Goal: Task Accomplishment & Management: Manage account settings

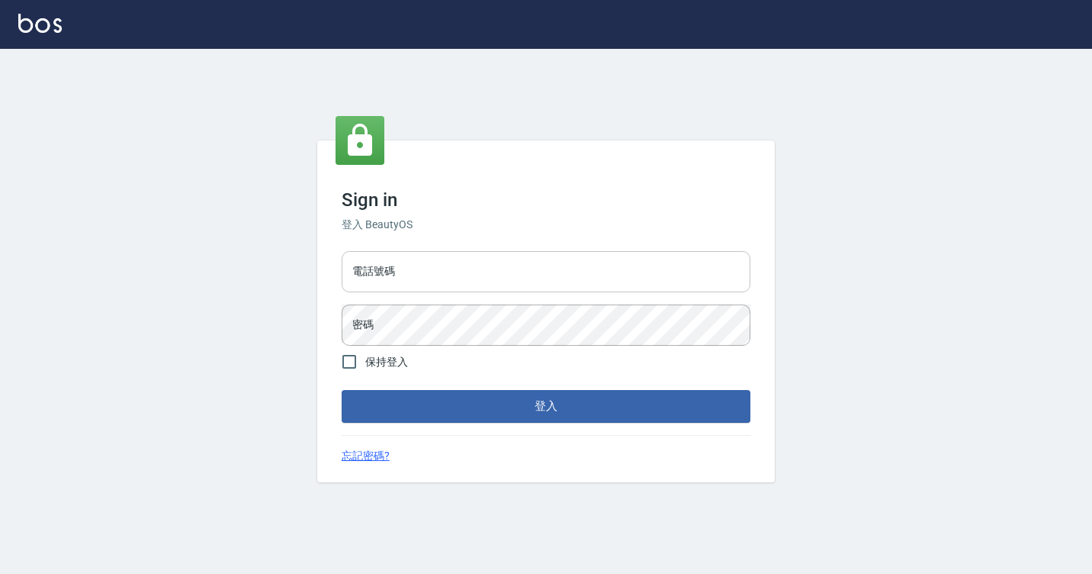
click at [387, 288] on input "電話號碼" at bounding box center [546, 271] width 409 height 41
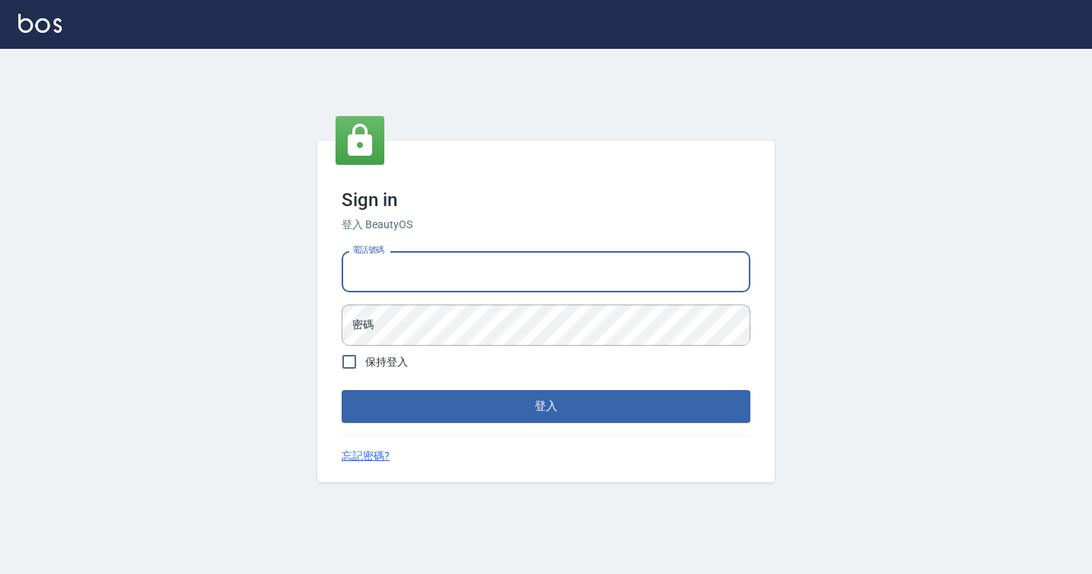
type input "7812080"
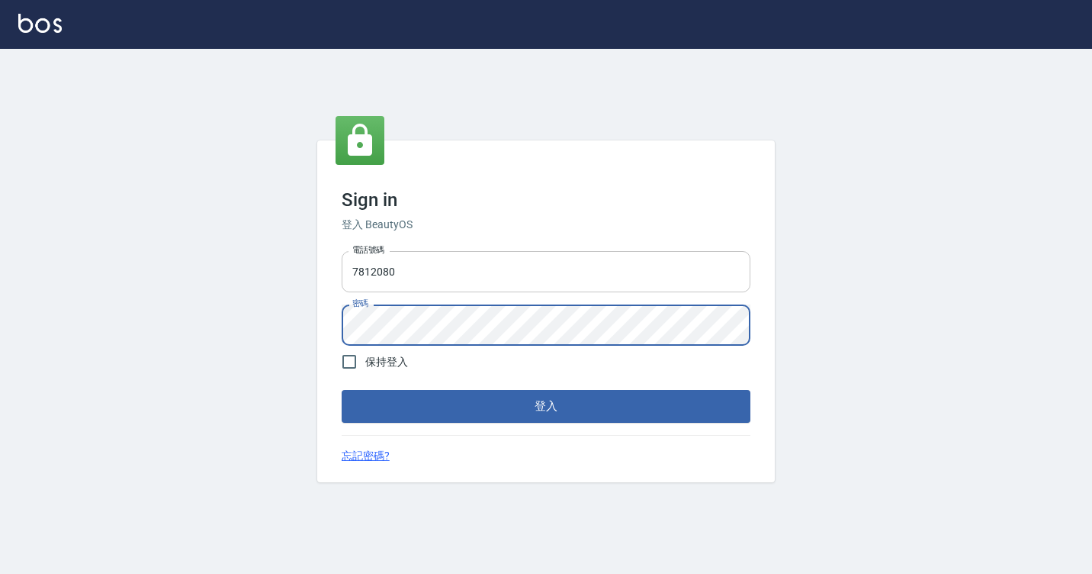
click at [342, 390] on button "登入" at bounding box center [546, 406] width 409 height 32
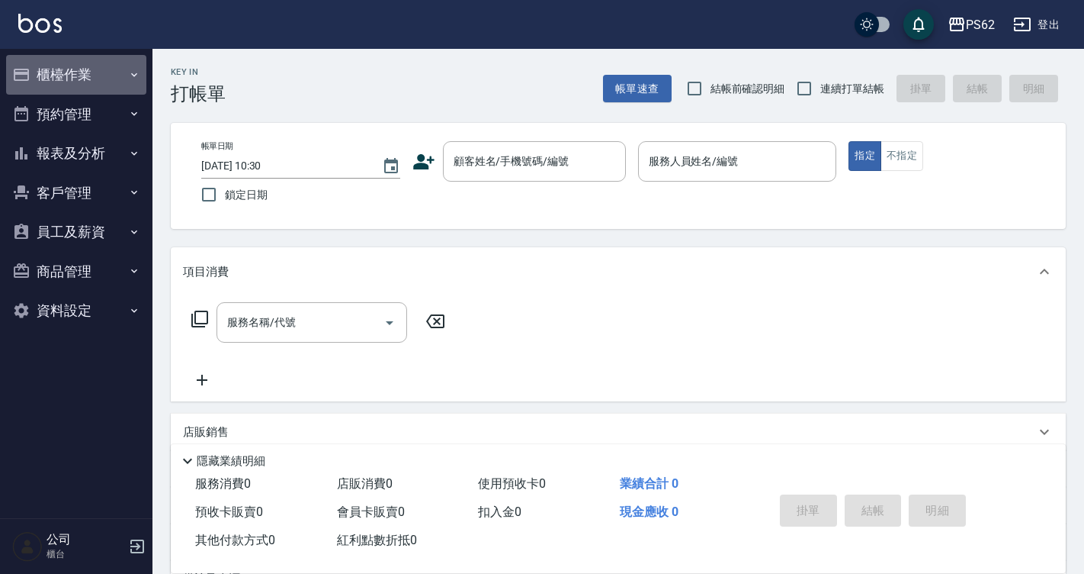
click at [72, 79] on button "櫃檯作業" at bounding box center [76, 75] width 140 height 40
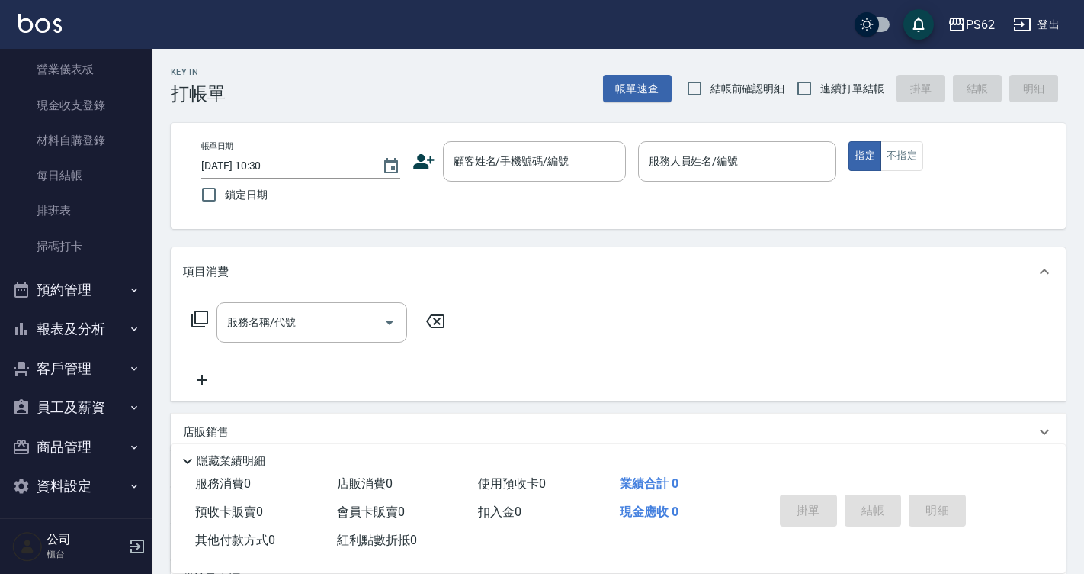
scroll to position [160, 0]
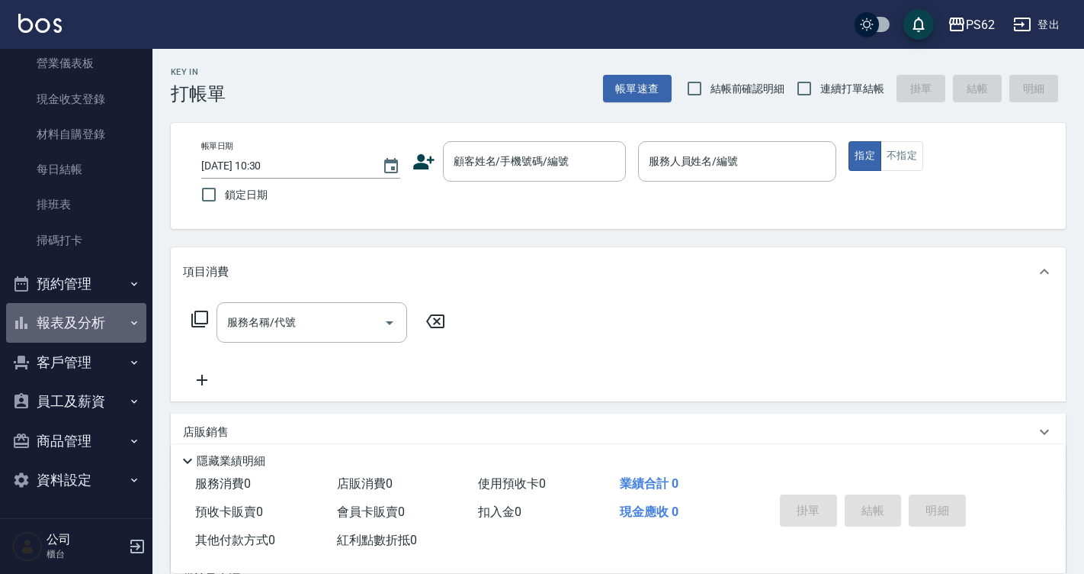
click at [79, 316] on button "報表及分析" at bounding box center [76, 323] width 140 height 40
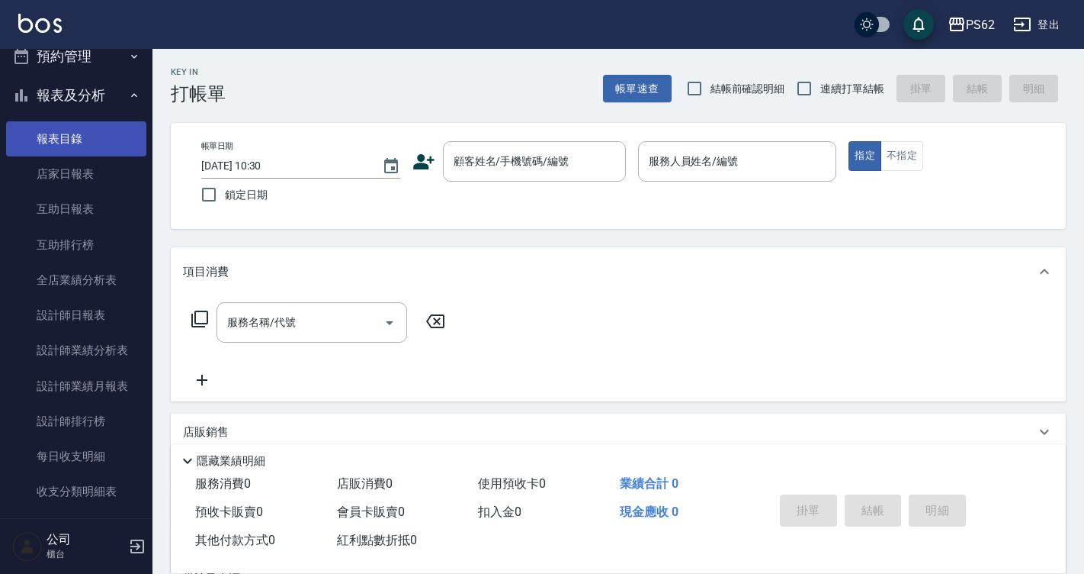
scroll to position [389, 0]
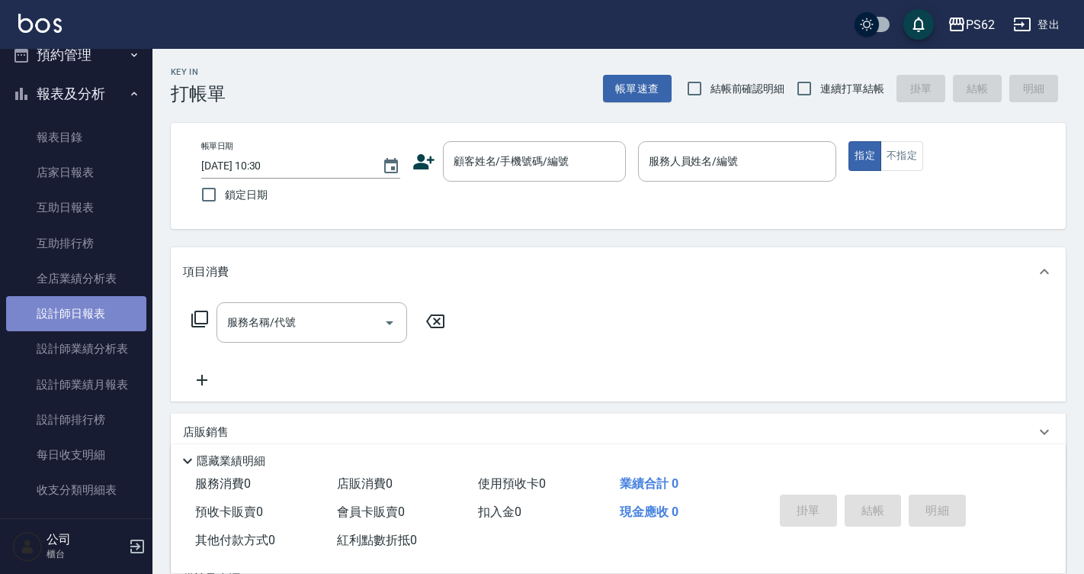
click at [90, 307] on link "設計師日報表" at bounding box center [76, 313] width 140 height 35
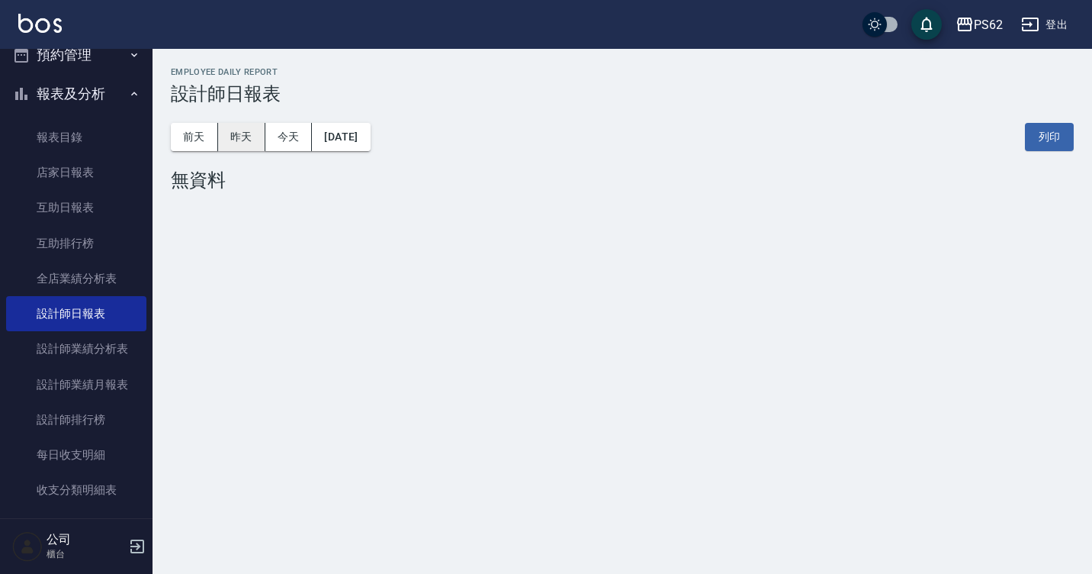
click at [260, 135] on button "昨天" at bounding box center [241, 137] width 47 height 28
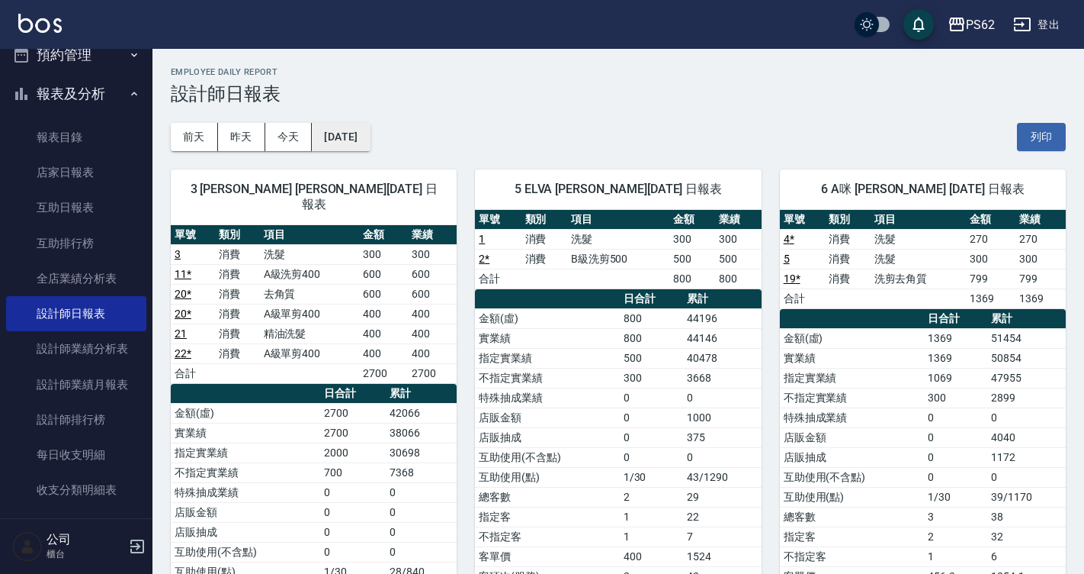
click at [332, 130] on button "[DATE]" at bounding box center [341, 137] width 58 height 28
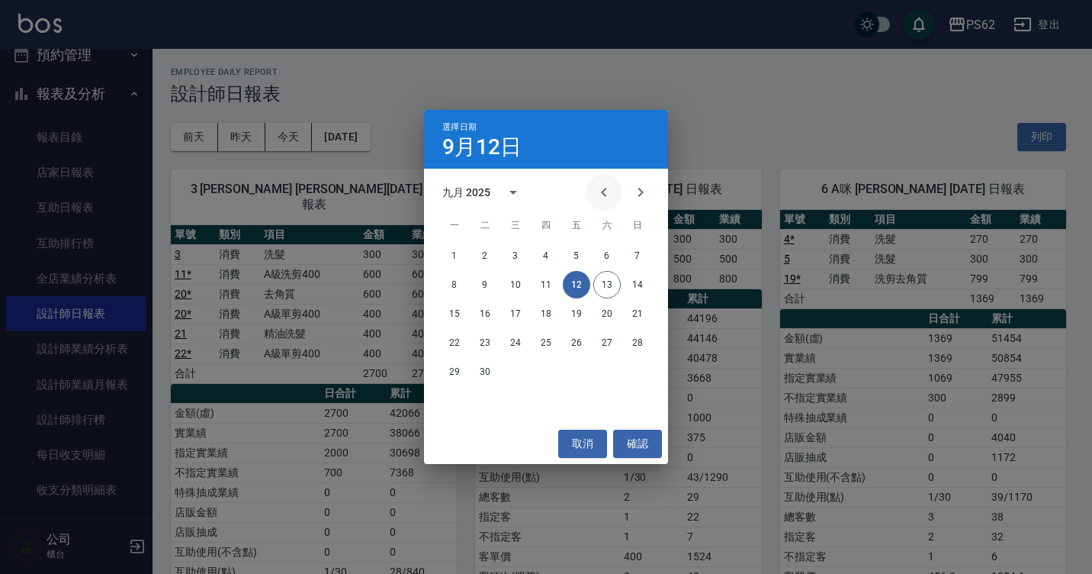
click at [616, 196] on button "Previous month" at bounding box center [604, 192] width 37 height 37
click at [476, 311] on button "12" at bounding box center [484, 313] width 27 height 27
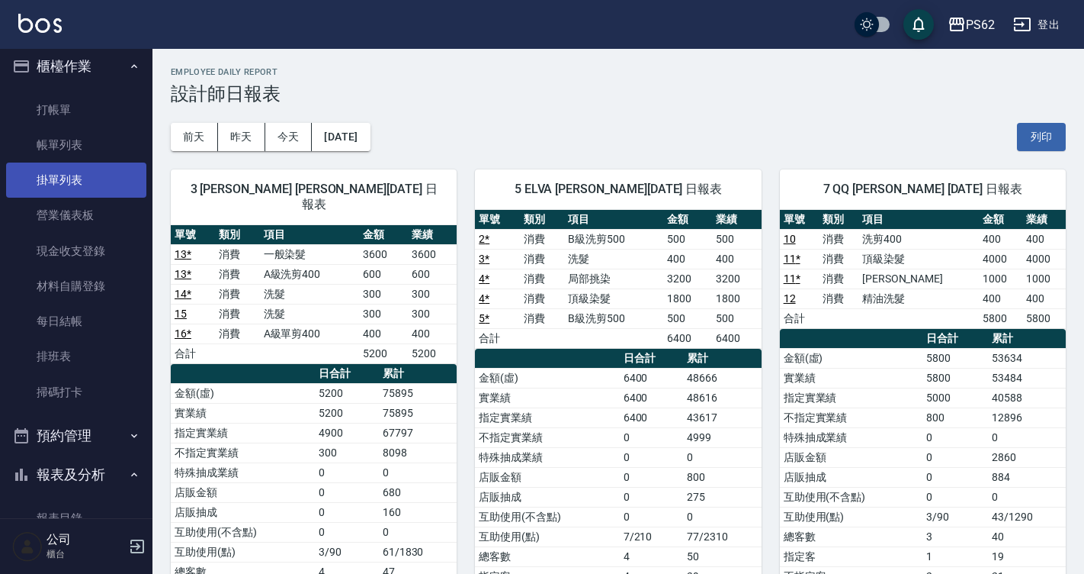
scroll to position [8, 0]
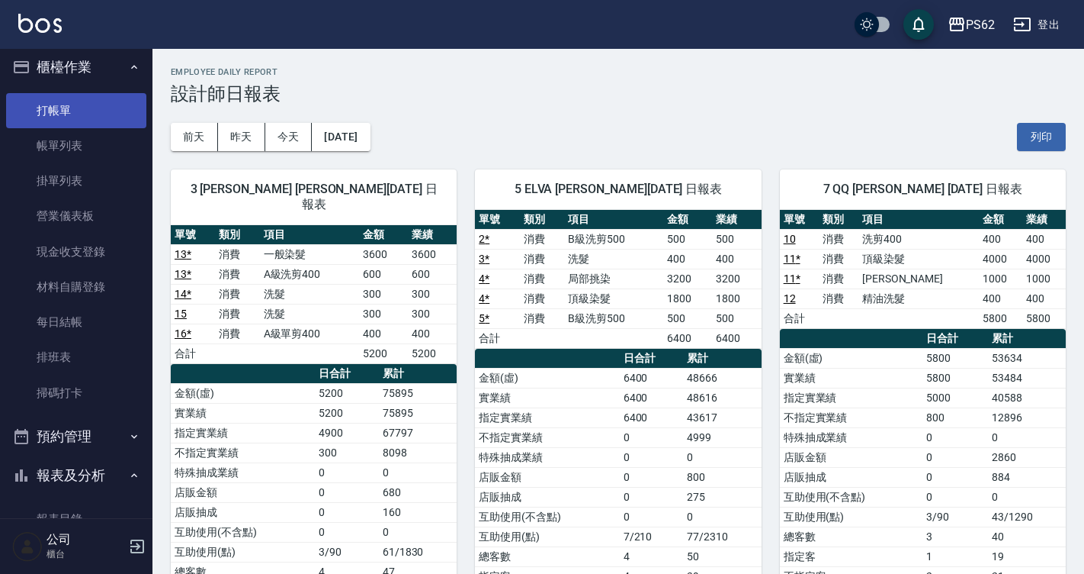
click at [94, 112] on link "打帳單" at bounding box center [76, 110] width 140 height 35
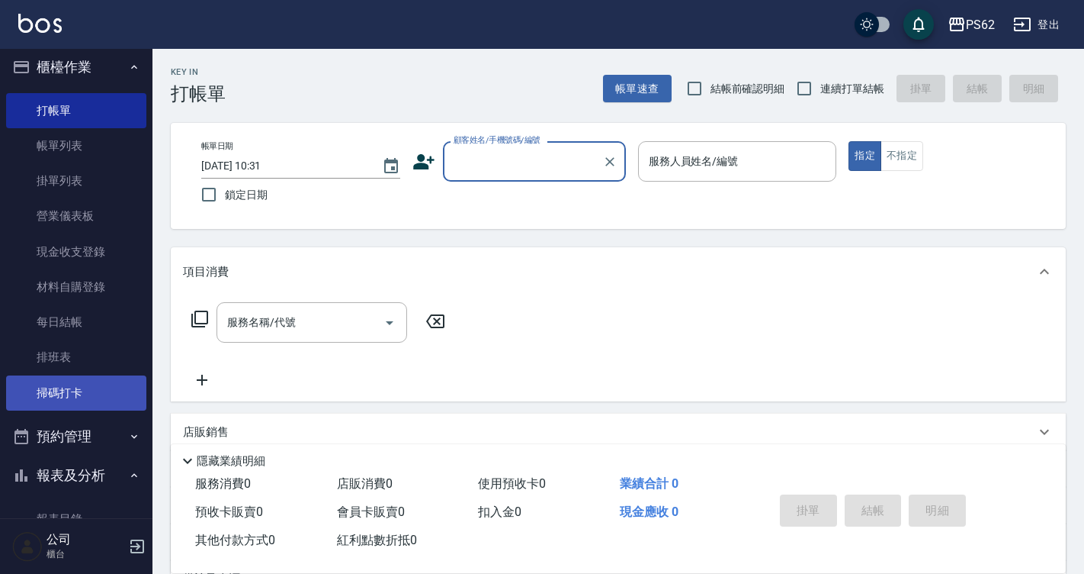
click at [62, 393] on link "掃碼打卡" at bounding box center [76, 392] width 140 height 35
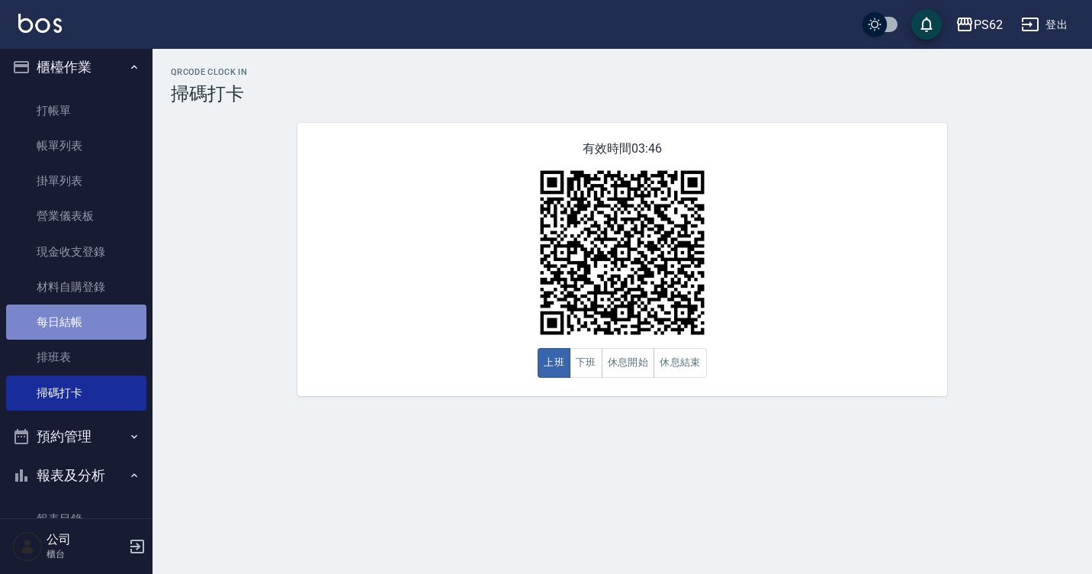
click at [91, 336] on link "每日結帳" at bounding box center [76, 321] width 140 height 35
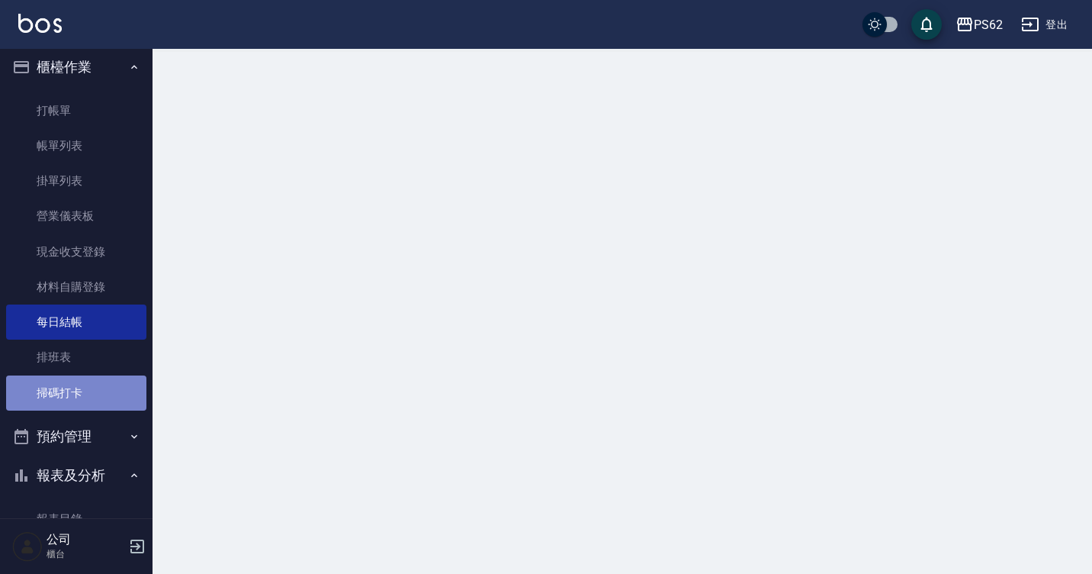
click at [92, 397] on link "掃碼打卡" at bounding box center [76, 392] width 140 height 35
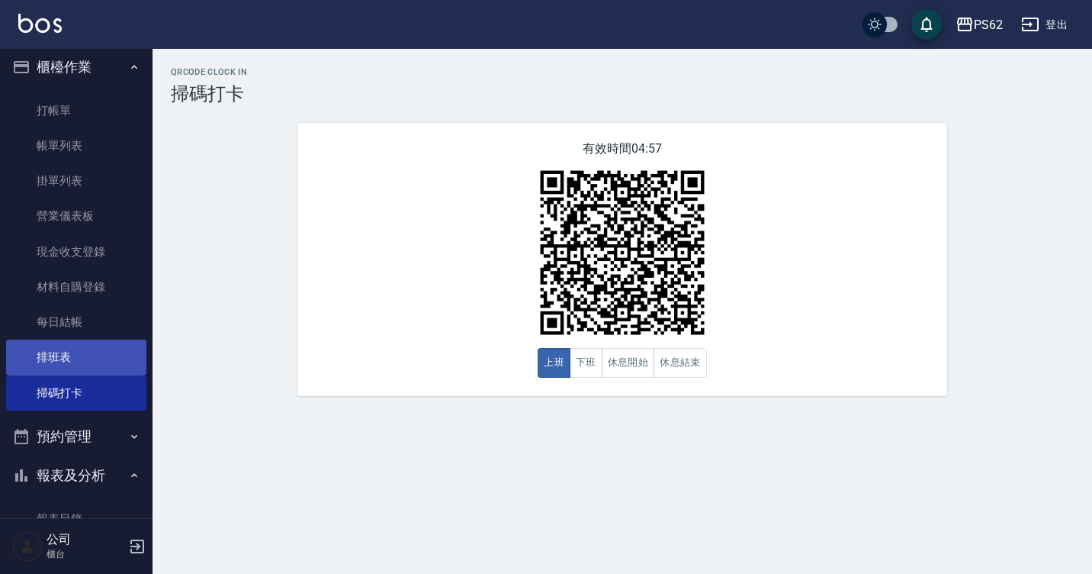
click at [63, 348] on link "排班表" at bounding box center [76, 356] width 140 height 35
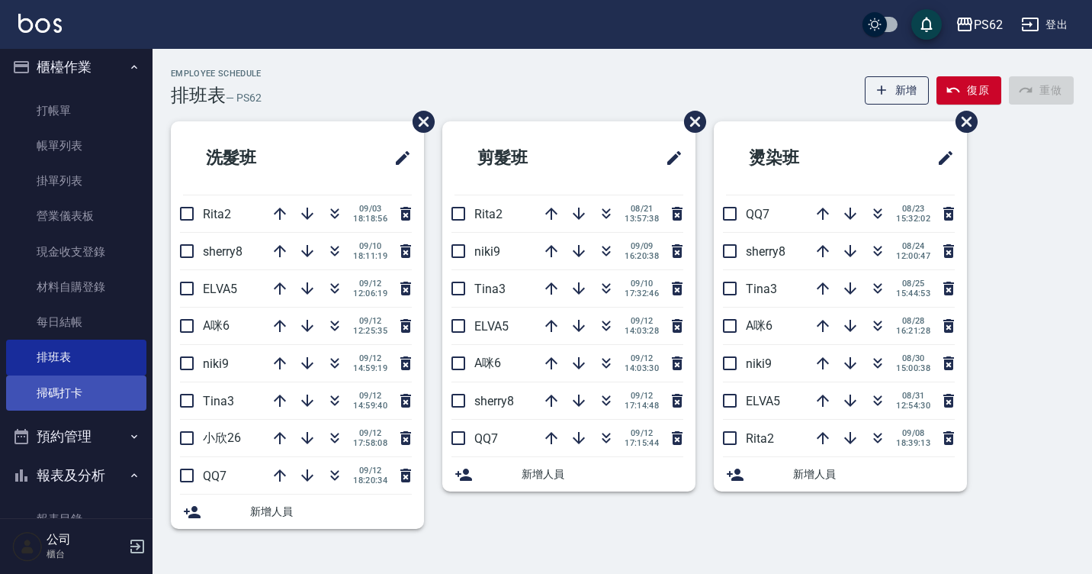
click at [21, 384] on link "掃碼打卡" at bounding box center [76, 392] width 140 height 35
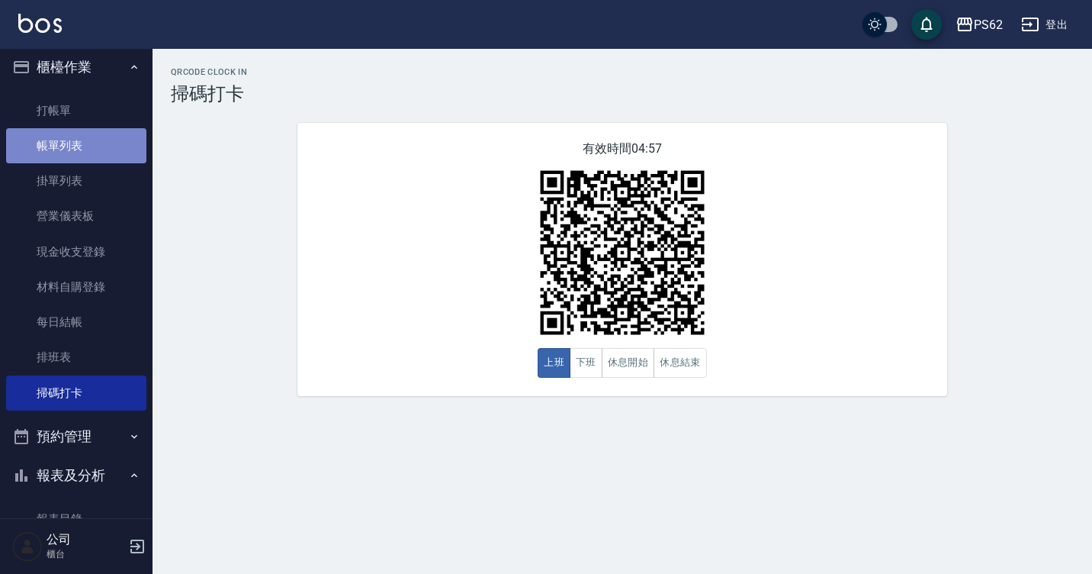
click at [111, 149] on link "帳單列表" at bounding box center [76, 145] width 140 height 35
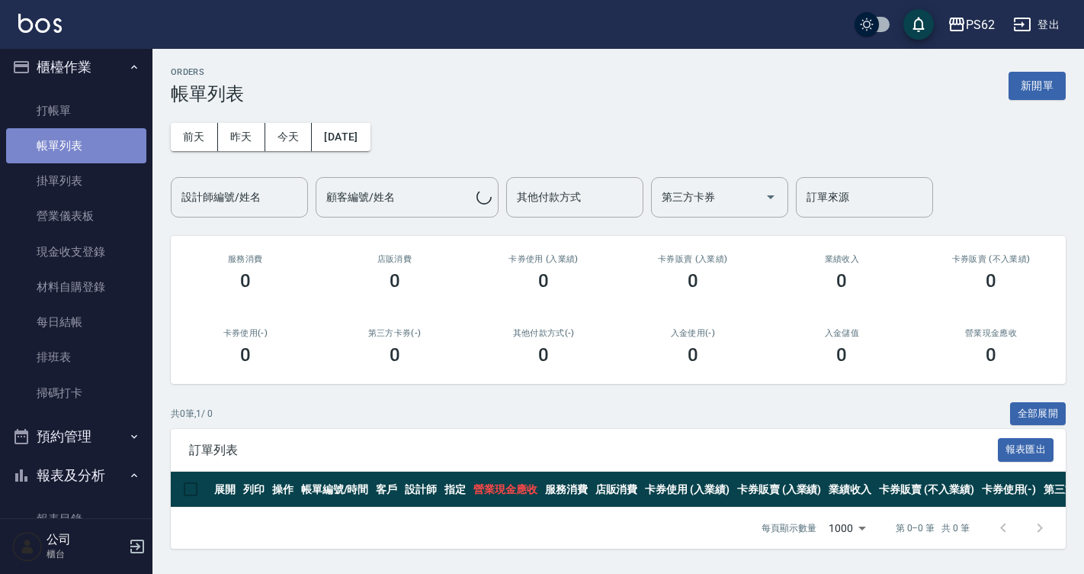
click at [111, 149] on link "帳單列表" at bounding box center [76, 145] width 140 height 35
click at [239, 137] on button "昨天" at bounding box center [241, 137] width 47 height 28
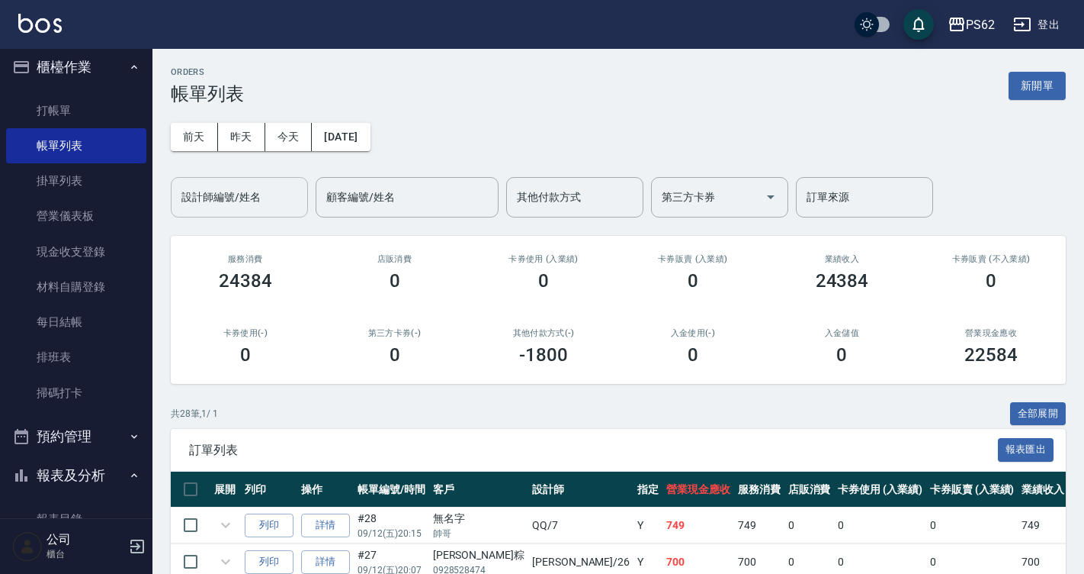
click at [239, 201] on input "設計師編號/姓名" at bounding box center [240, 197] width 124 height 27
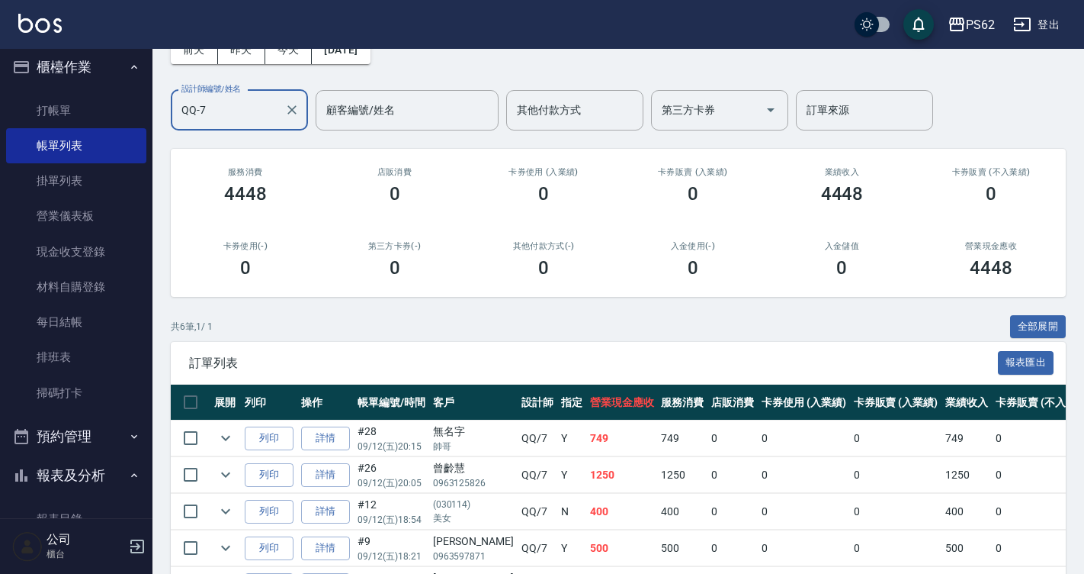
scroll to position [224, 0]
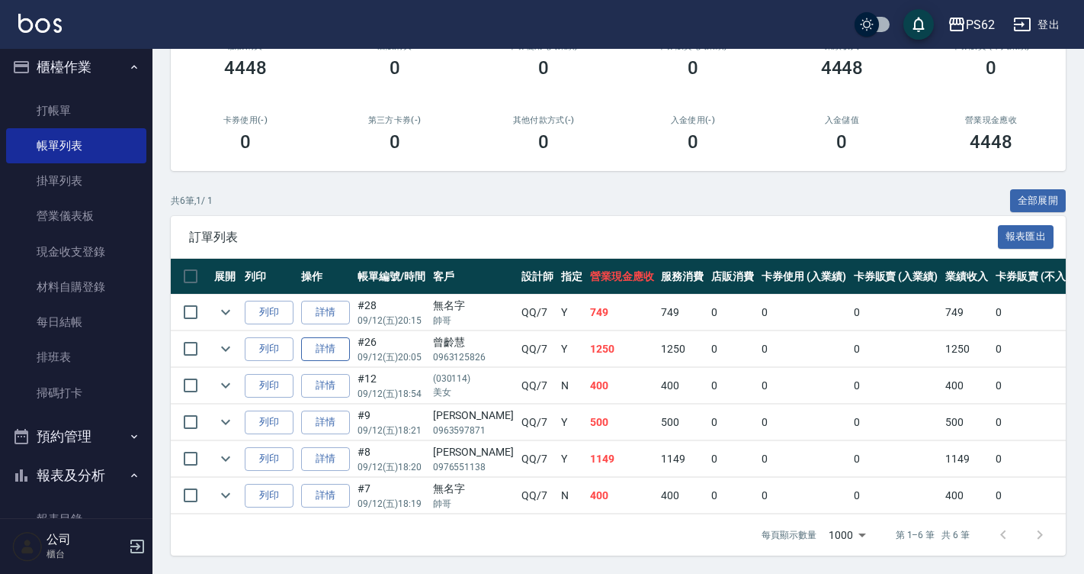
type input "QQ-7"
click at [340, 337] on link "詳情" at bounding box center [325, 349] width 49 height 24
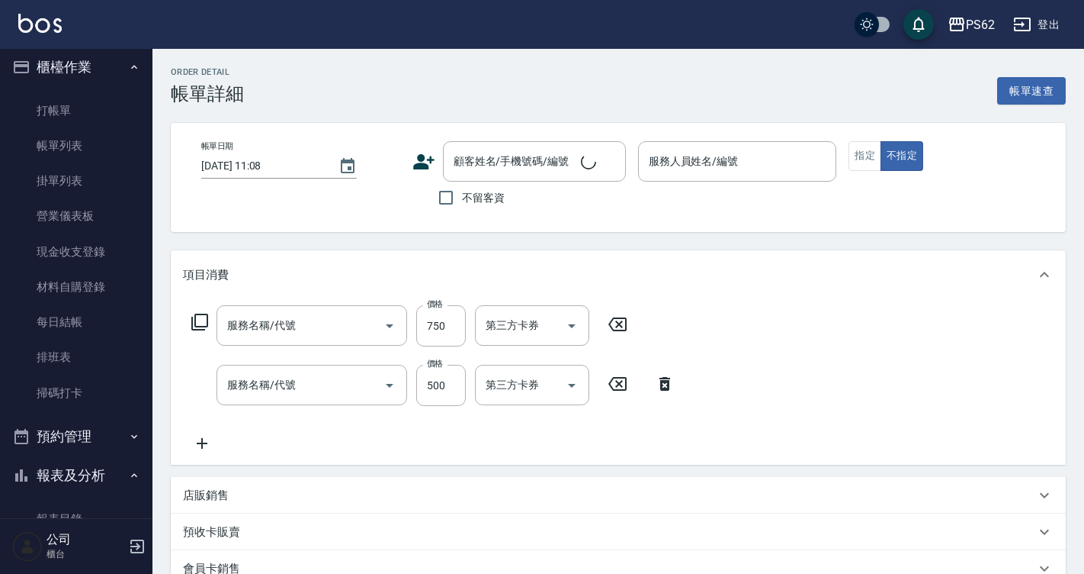
type input "[DATE] 20:05"
type input "QQ-7"
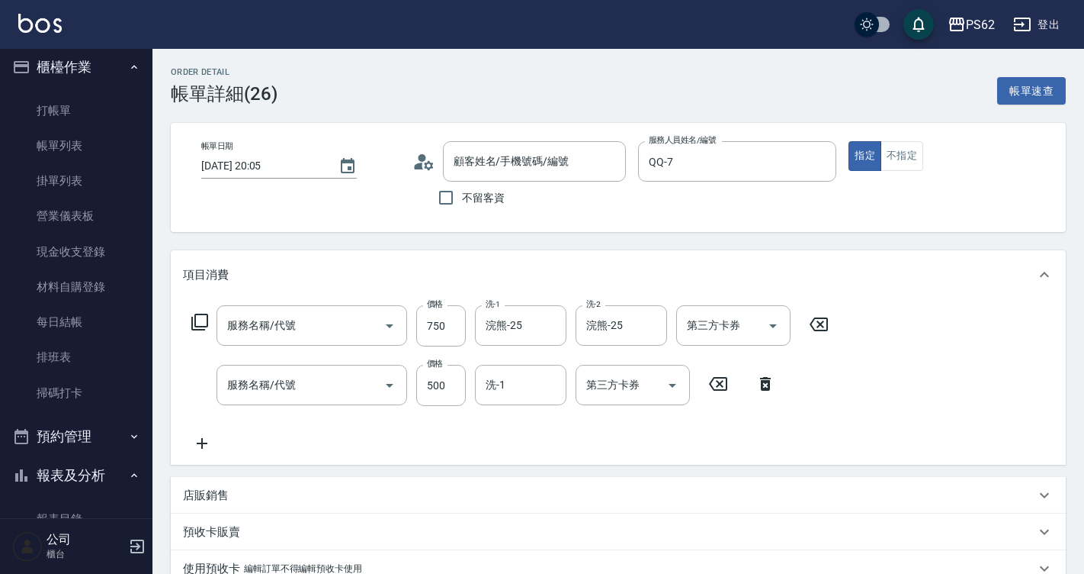
type input "曾齡[PERSON_NAME]/0963125826/"
type input "洗頭皮加剪(108)"
type input "B級洗剪500(103)"
click at [366, 322] on icon "Clear" at bounding box center [368, 325] width 15 height 15
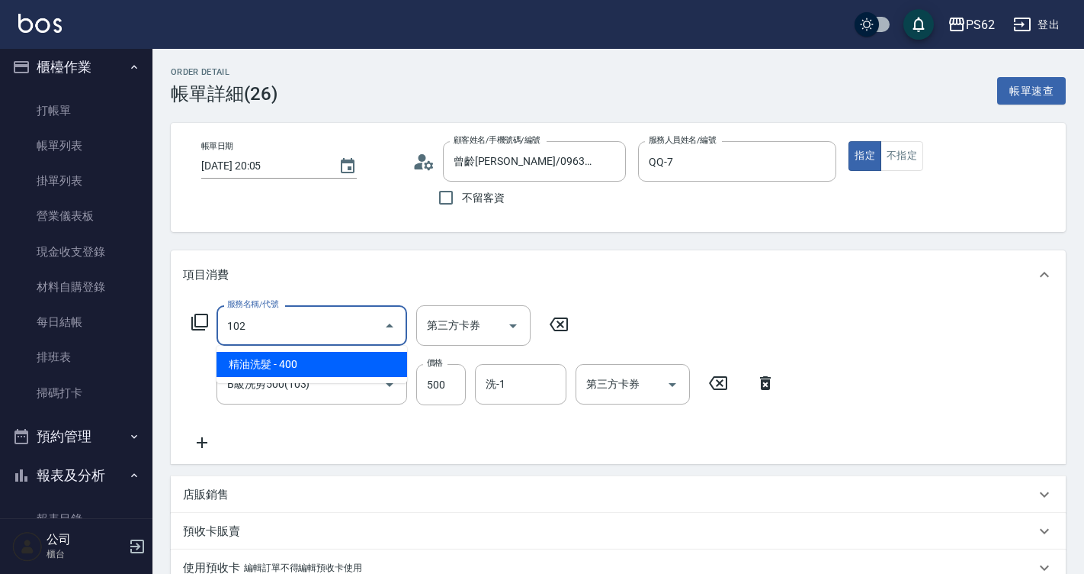
type input "精油洗髮(102)"
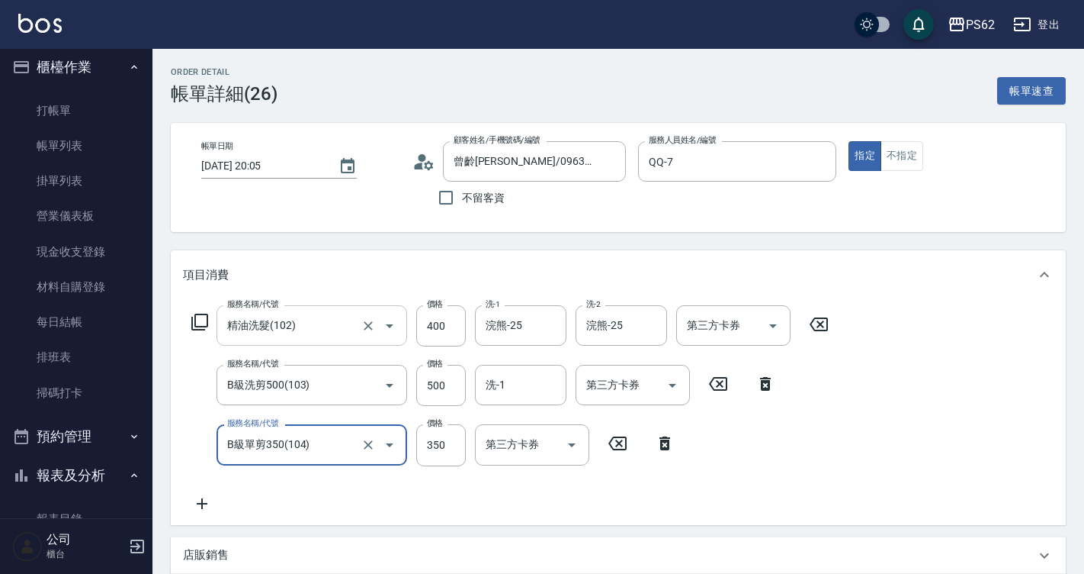
type input "B級單剪350(104)"
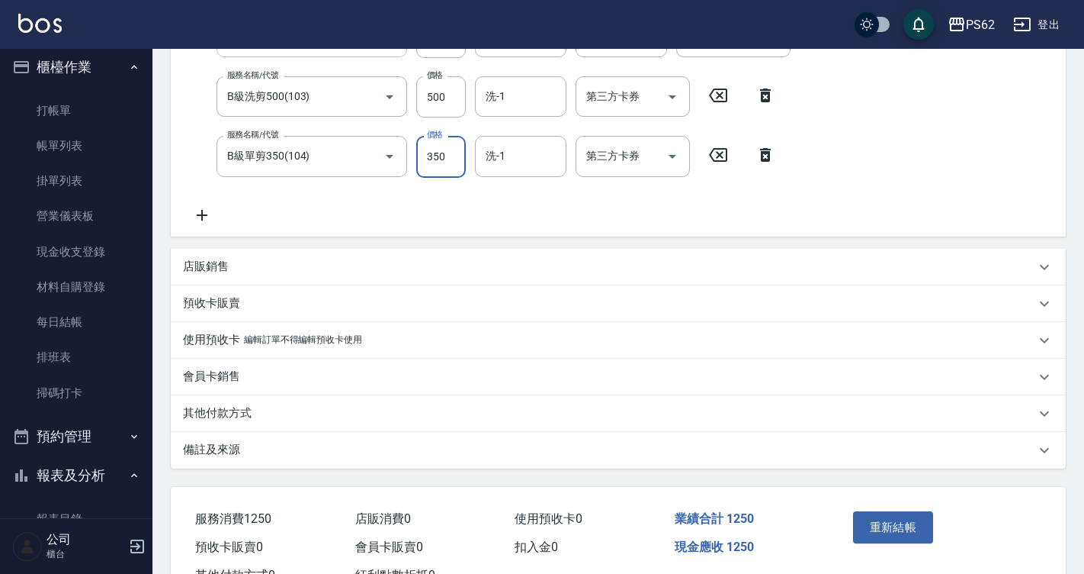
scroll to position [348, 0]
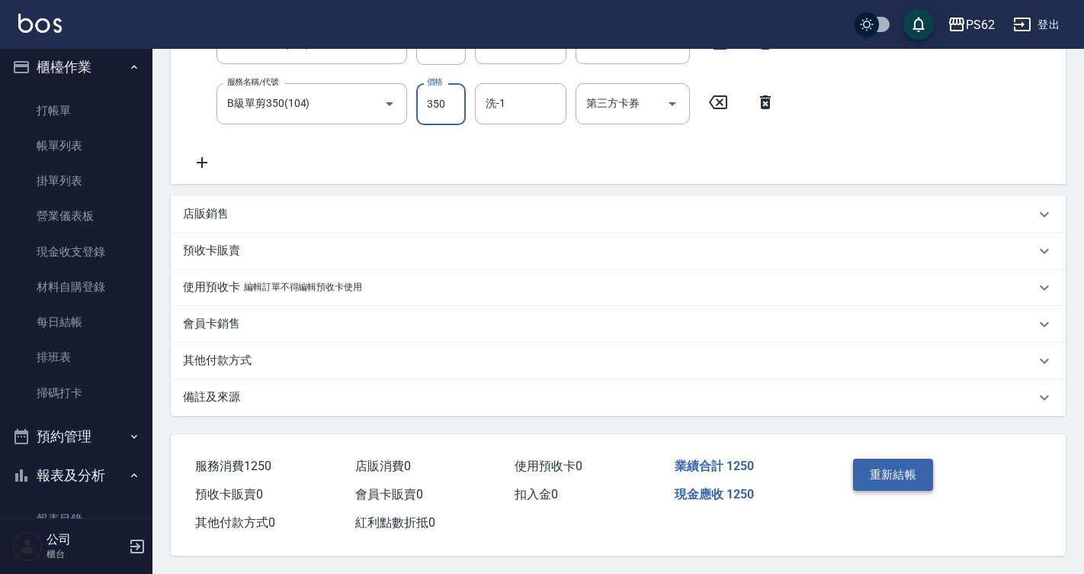
click at [917, 474] on button "重新結帳" at bounding box center [893, 474] width 81 height 32
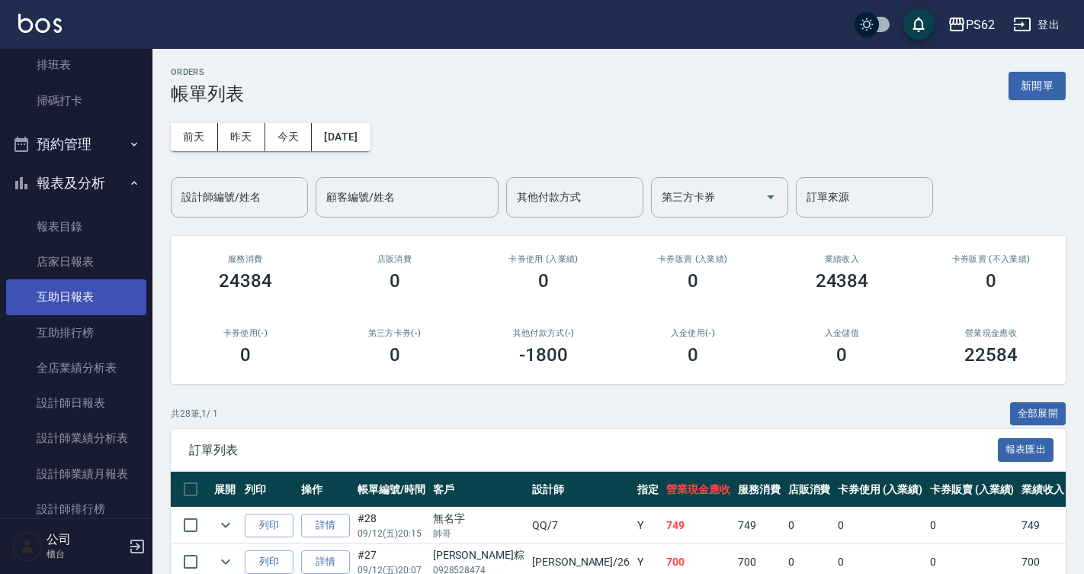
scroll to position [313, 0]
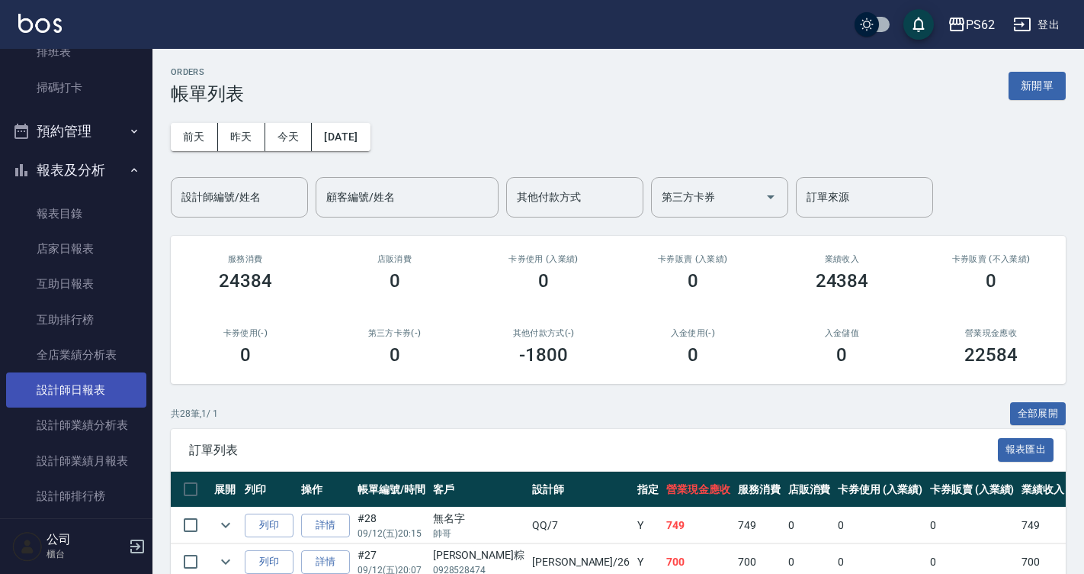
click at [109, 393] on link "設計師日報表" at bounding box center [76, 389] width 140 height 35
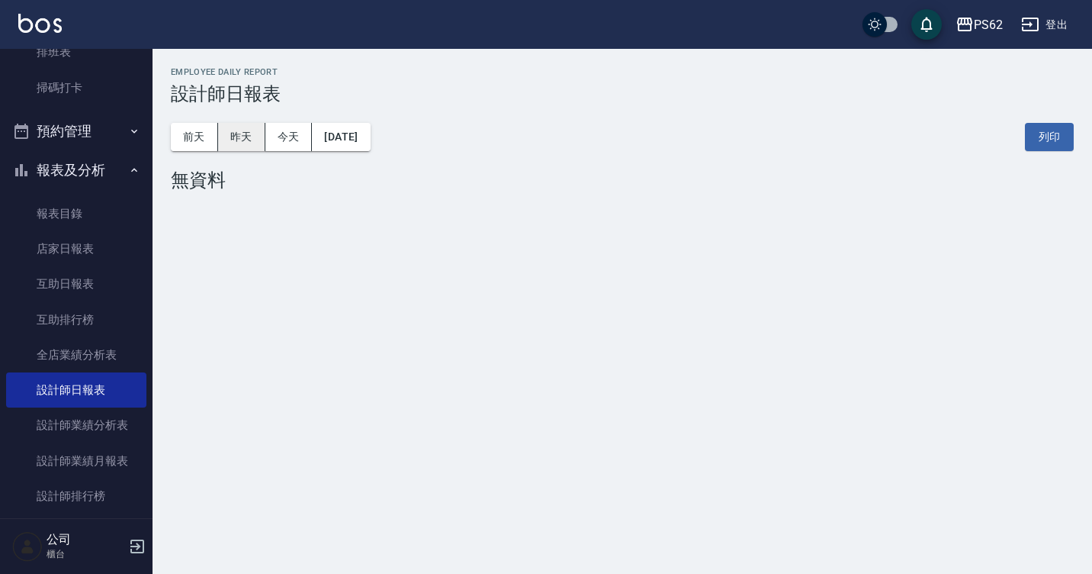
click at [245, 136] on button "昨天" at bounding box center [241, 137] width 47 height 28
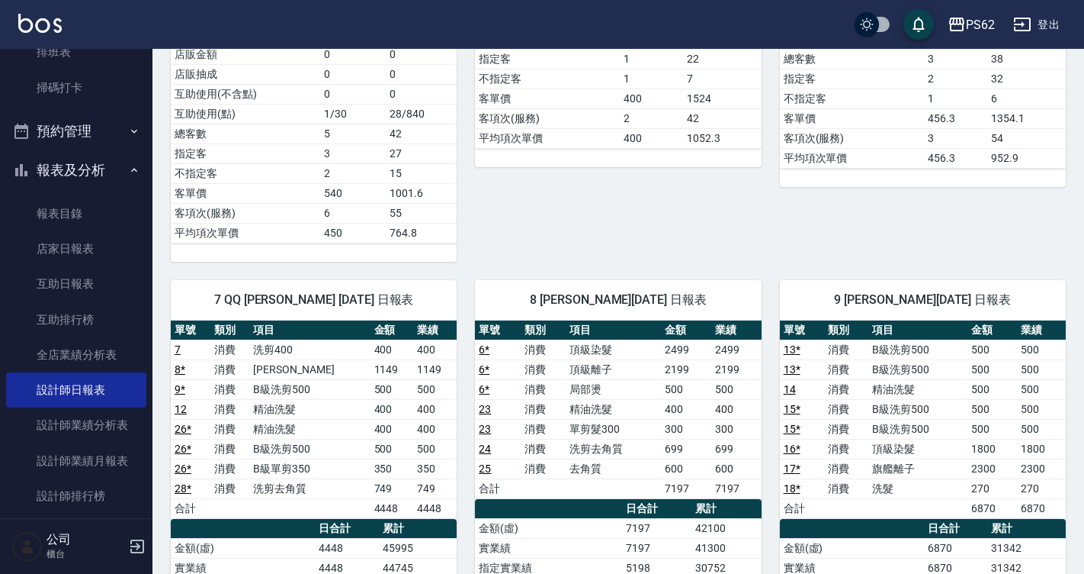
scroll to position [534, 0]
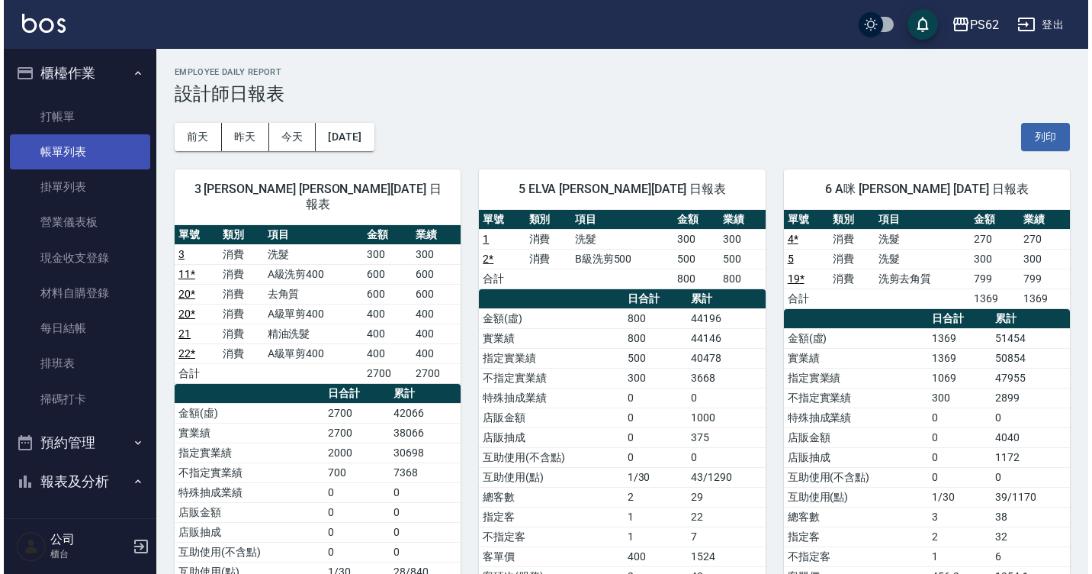
scroll to position [0, 0]
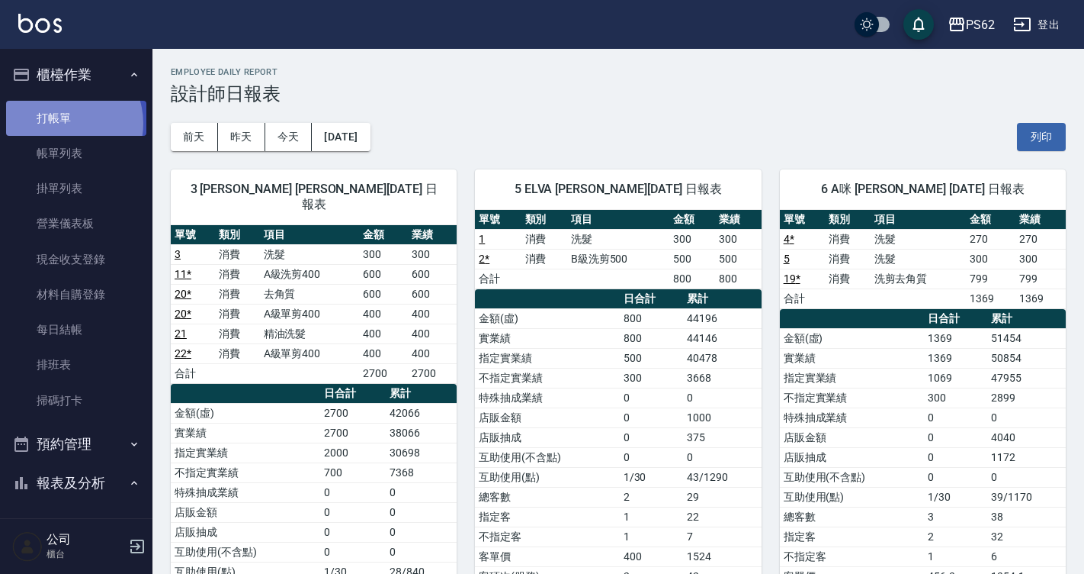
click at [63, 122] on link "打帳單" at bounding box center [76, 118] width 140 height 35
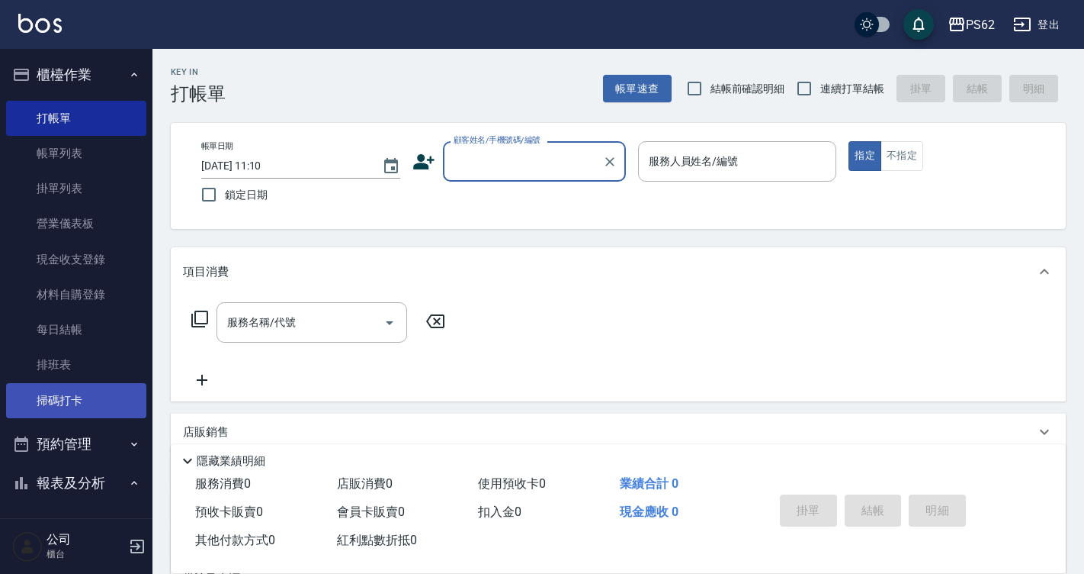
drag, startPoint x: 72, startPoint y: 408, endPoint x: 112, endPoint y: 401, distance: 41.0
click at [72, 408] on link "掃碼打卡" at bounding box center [76, 400] width 140 height 35
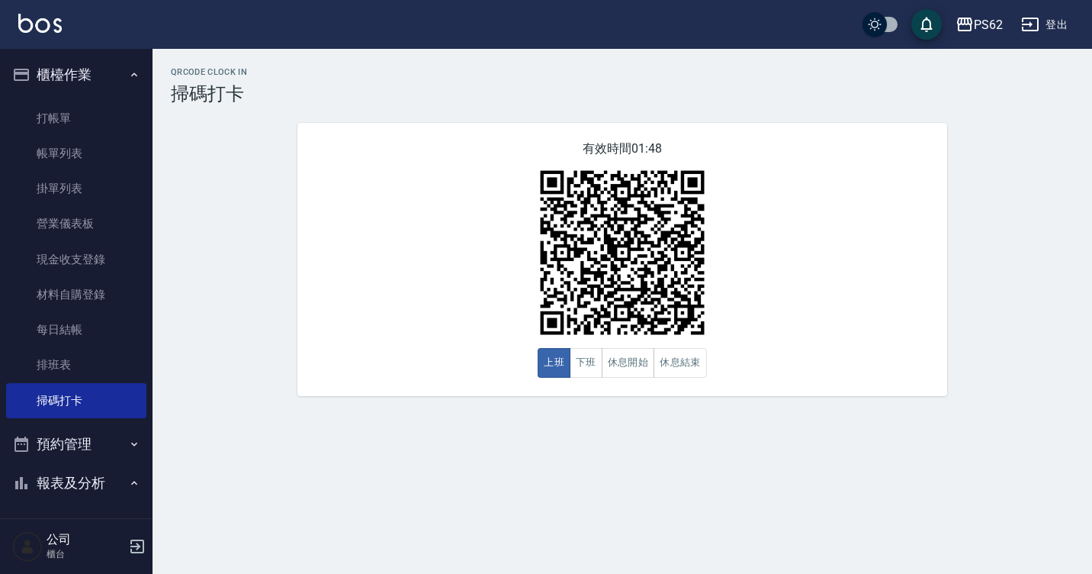
click at [906, 363] on div "有效時間 01:48 上班 下班 休息開始 休息結束" at bounding box center [622, 259] width 650 height 273
click at [69, 368] on link "排班表" at bounding box center [76, 364] width 140 height 35
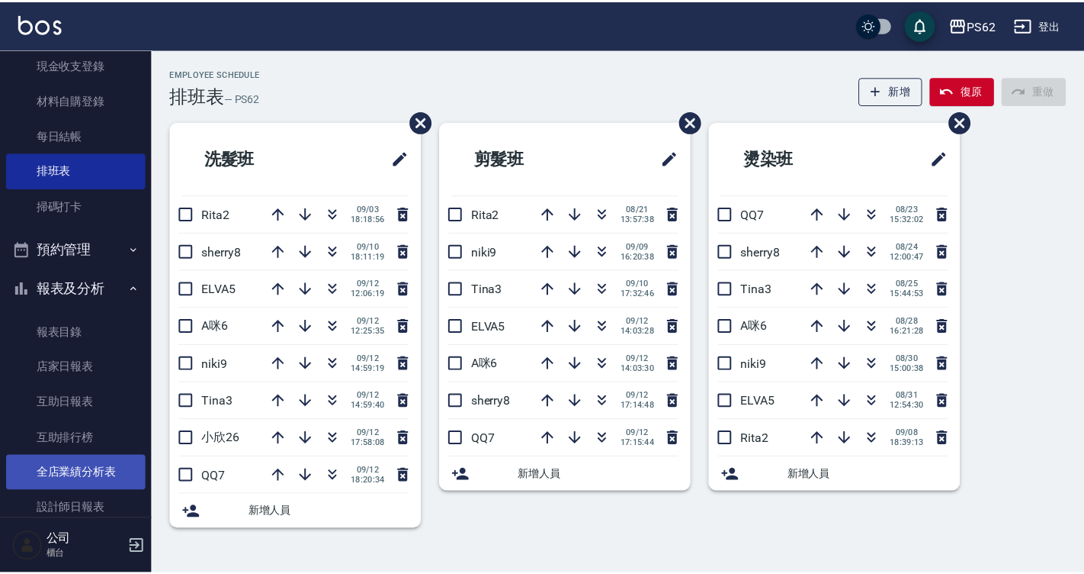
scroll to position [229, 0]
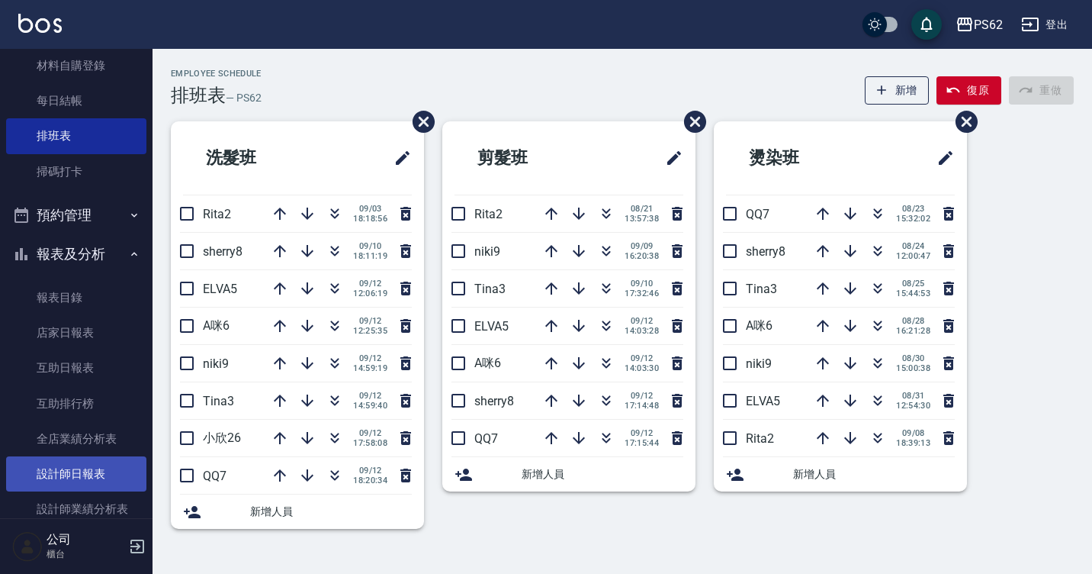
click at [77, 468] on link "設計師日報表" at bounding box center [76, 473] width 140 height 35
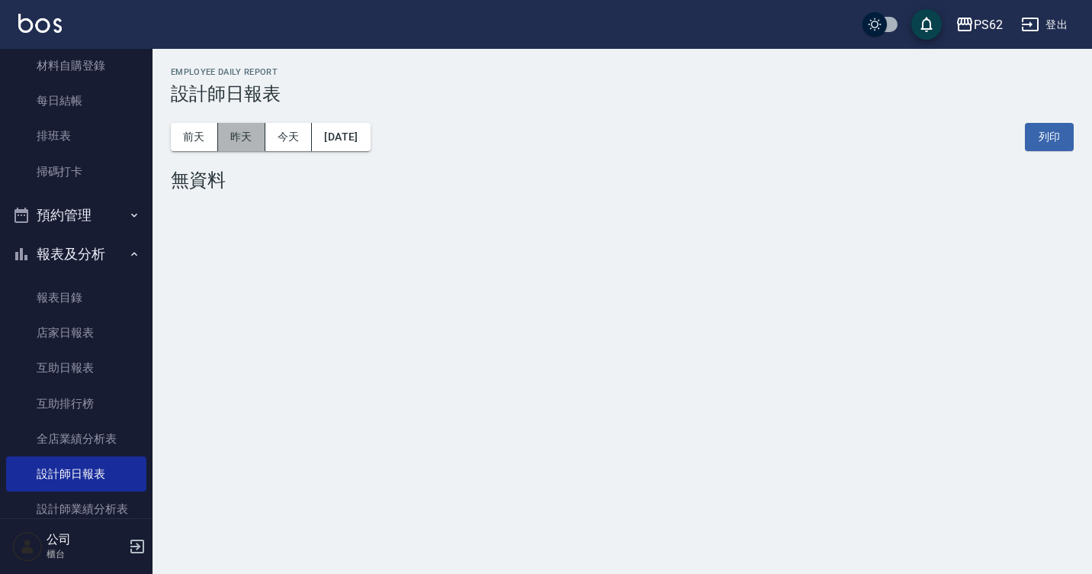
click at [238, 133] on button "昨天" at bounding box center [241, 137] width 47 height 28
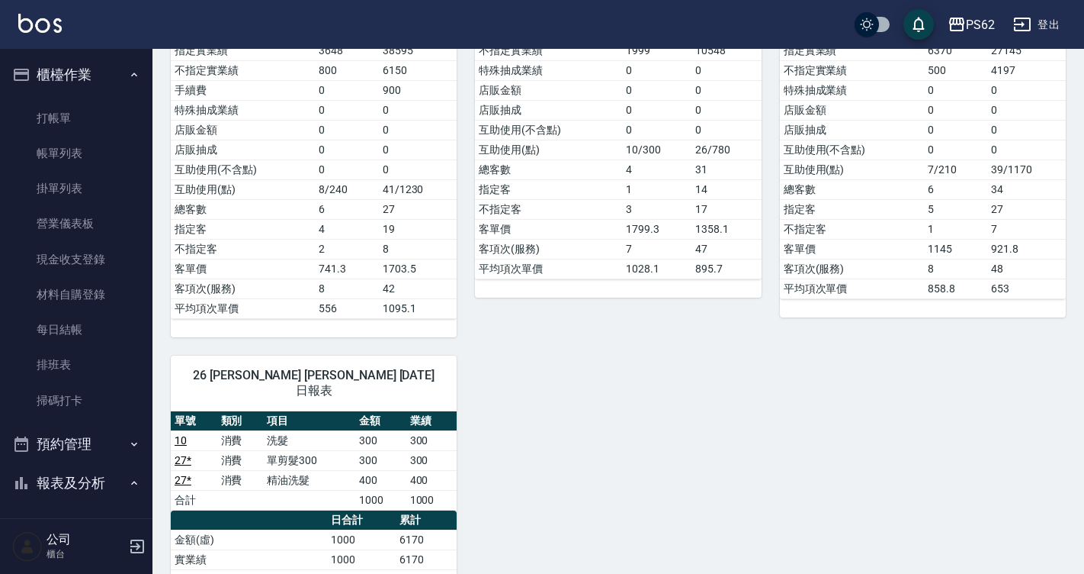
scroll to position [741, 0]
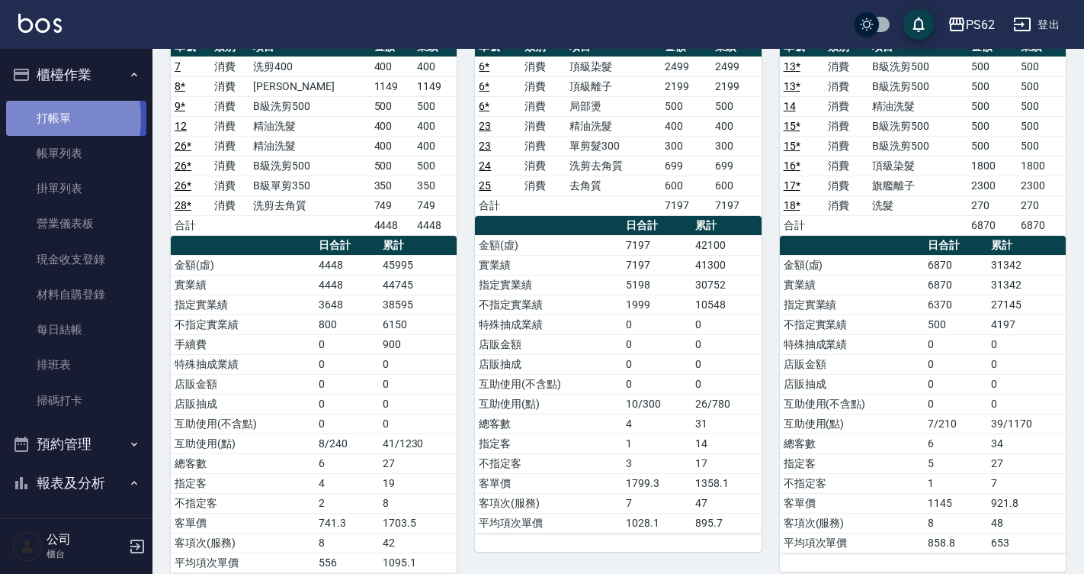
click at [30, 118] on link "打帳單" at bounding box center [76, 118] width 140 height 35
